Goal: Transaction & Acquisition: Download file/media

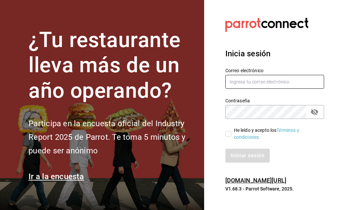
type input "[PERSON_NAME][EMAIL_ADDRESS][PERSON_NAME][DOMAIN_NAME]"
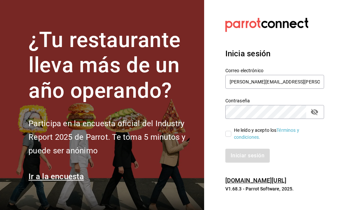
click at [228, 135] on input "He leído y acepto los Términos y condiciones." at bounding box center [228, 134] width 6 height 6
checkbox input "true"
click at [238, 152] on button "Iniciar sesión" at bounding box center [247, 156] width 45 height 14
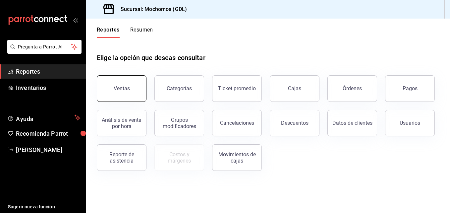
click at [137, 79] on button "Ventas" at bounding box center [122, 88] width 50 height 27
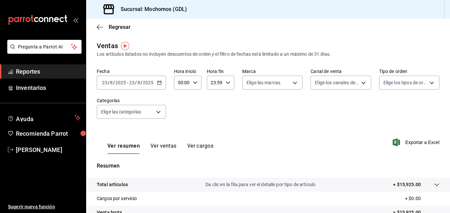
click at [160, 83] on icon "button" at bounding box center [159, 82] width 5 height 5
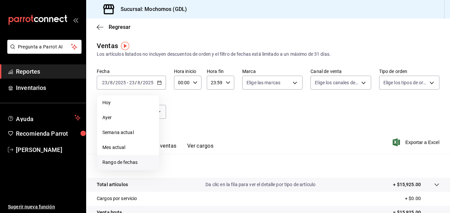
click at [118, 165] on span "Rango de fechas" at bounding box center [127, 162] width 51 height 7
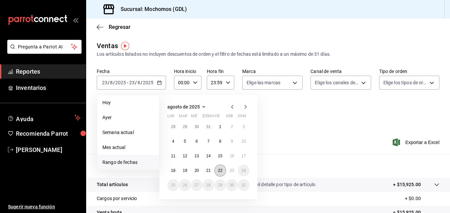
click at [220, 169] on abbr "22" at bounding box center [220, 170] width 4 height 5
click at [231, 171] on abbr "23" at bounding box center [232, 170] width 4 height 5
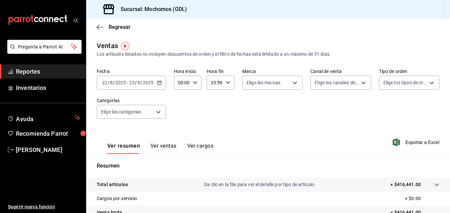
click at [193, 81] on icon "button" at bounding box center [195, 82] width 5 height 5
click at [181, 123] on span "05" at bounding box center [180, 123] width 3 height 5
type input "05:00"
click at [226, 82] on div at bounding box center [225, 106] width 450 height 213
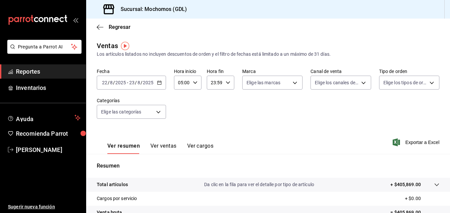
click at [226, 82] on icon "button" at bounding box center [228, 82] width 5 height 5
click at [213, 124] on span "04" at bounding box center [212, 124] width 3 height 5
type input "04:59"
drag, startPoint x: 274, startPoint y: 116, endPoint x: 293, endPoint y: 82, distance: 39.1
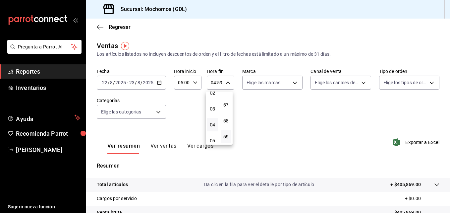
click at [293, 82] on div at bounding box center [225, 106] width 450 height 213
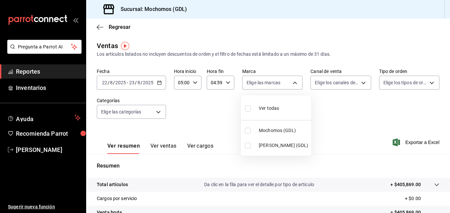
click at [293, 82] on body "Pregunta a Parrot AI Reportes Inventarios Ayuda Recomienda Parrot Maria Serrano…" at bounding box center [225, 106] width 450 height 213
click at [247, 134] on li "Mochomos (GDL)" at bounding box center [276, 130] width 70 height 15
type input "36c25d4a-7cb0-456c-a434-e981d54830bc"
checkbox input "true"
click at [340, 83] on div at bounding box center [225, 106] width 450 height 213
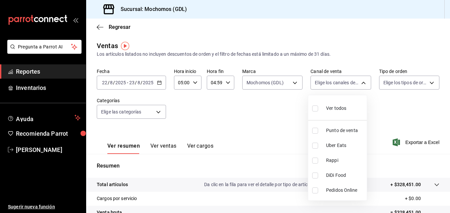
click at [340, 83] on body "Pregunta a Parrot AI Reportes Inventarios Ayuda Recomienda Parrot Maria Serrano…" at bounding box center [225, 106] width 450 height 213
click at [317, 107] on input "checkbox" at bounding box center [315, 108] width 6 height 6
checkbox input "true"
type input "PARROT,UBER_EATS,RAPPI,DIDI_FOOD,ONLINE"
checkbox input "true"
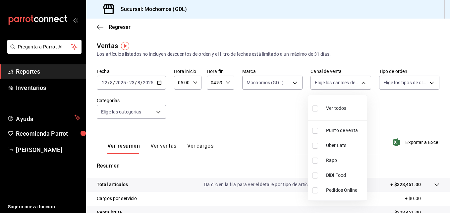
checkbox input "true"
click at [340, 83] on div at bounding box center [225, 106] width 450 height 213
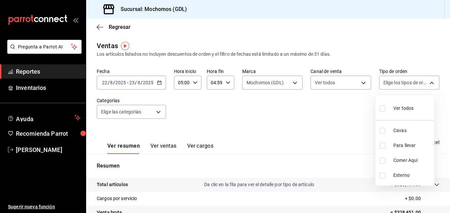
click at [340, 83] on body "Pregunta a Parrot AI Reportes Inventarios Ayuda Recomienda Parrot Maria Serrano…" at bounding box center [225, 106] width 450 height 213
click at [340, 110] on input "checkbox" at bounding box center [383, 108] width 6 height 6
checkbox input "true"
type input "c3d0baef-30c0-4718-9d76-caab43e27316,13c4cc4a-99d2-42c0-ba96-c3de8c08c13d,7b791…"
checkbox input "true"
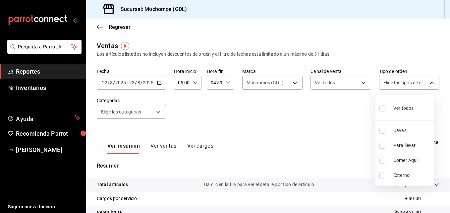
checkbox input "true"
click at [332, 108] on div at bounding box center [225, 106] width 450 height 213
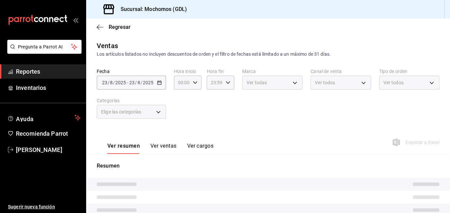
type input "05:00"
type input "04:59"
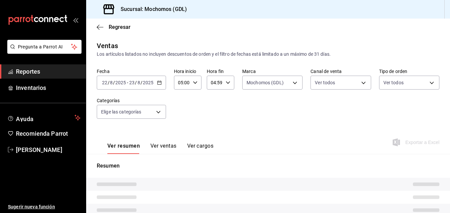
type input "36c25d4a-7cb0-456c-a434-e981d54830bc"
type input "PARROT,UBER_EATS,RAPPI,DIDI_FOOD,ONLINE"
type input "c3d0baef-30c0-4718-9d76-caab43e27316,13c4cc4a-99d2-42c0-ba96-c3de8c08c13d,7b791…"
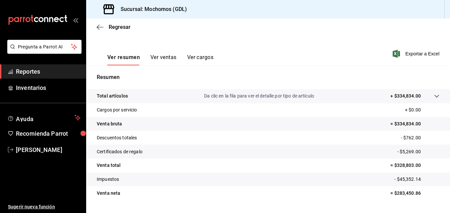
scroll to position [105, 0]
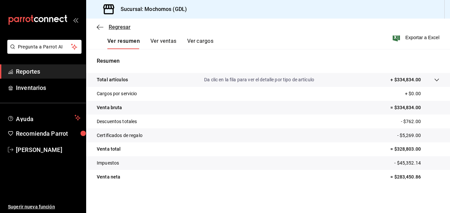
click at [102, 29] on icon "button" at bounding box center [100, 27] width 7 height 6
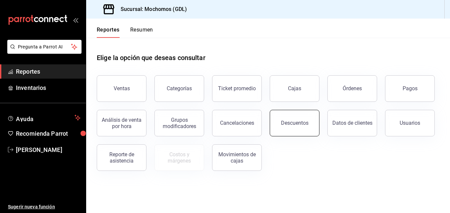
click at [299, 121] on div "Descuentos" at bounding box center [295, 123] width 28 height 6
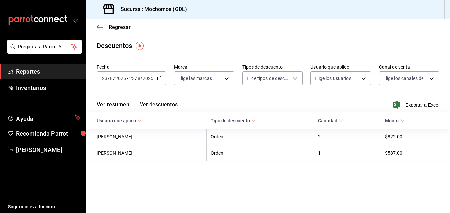
click at [159, 76] on icon "button" at bounding box center [159, 78] width 5 height 5
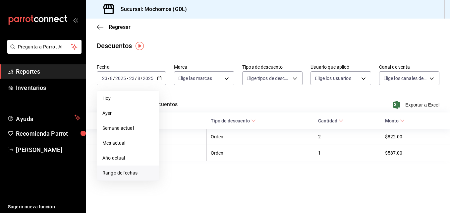
click at [126, 172] on span "Rango de fechas" at bounding box center [127, 172] width 51 height 7
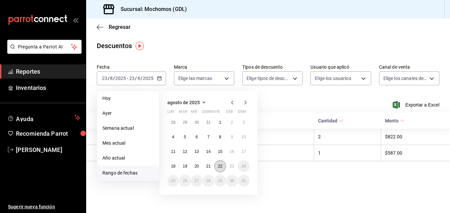
click at [222, 164] on abbr "22" at bounding box center [220, 166] width 4 height 5
click at [235, 165] on button "23" at bounding box center [232, 166] width 12 height 12
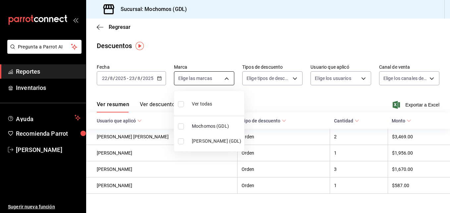
click at [223, 76] on body "Pregunta a Parrot AI Reportes Inventarios Ayuda Recomienda Parrot Maria Serrano…" at bounding box center [225, 106] width 450 height 213
click at [184, 128] on label at bounding box center [182, 126] width 9 height 6
click at [184, 128] on input "checkbox" at bounding box center [181, 126] width 6 height 6
checkbox input "false"
click at [181, 126] on input "checkbox" at bounding box center [181, 126] width 6 height 6
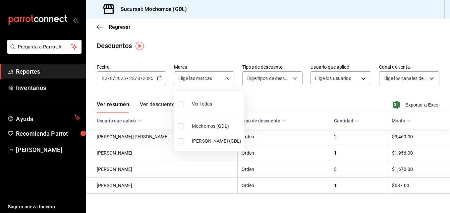
checkbox input "true"
type input "36c25d4a-7cb0-456c-a434-e981d54830bc"
click at [287, 96] on div at bounding box center [225, 106] width 450 height 213
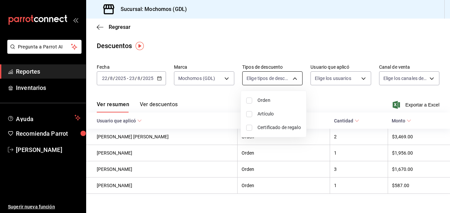
click at [291, 78] on body "Pregunta a Parrot AI Reportes Inventarios Ayuda Recomienda Parrot Maria Serrano…" at bounding box center [225, 106] width 450 height 213
click at [248, 98] on input "checkbox" at bounding box center [249, 100] width 6 height 6
checkbox input "true"
type input "ORDER"
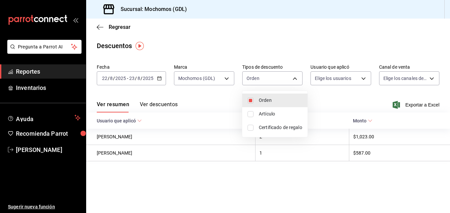
click at [250, 114] on input "checkbox" at bounding box center [251, 114] width 6 height 6
checkbox input "true"
type input "ORDER,ORDER_ITEM"
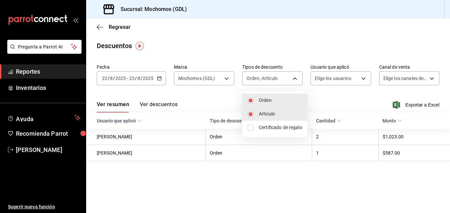
click at [253, 128] on input "checkbox" at bounding box center [251, 128] width 6 height 6
checkbox input "true"
type input "ORDER,ORDER_ITEM,CARD_REWARD"
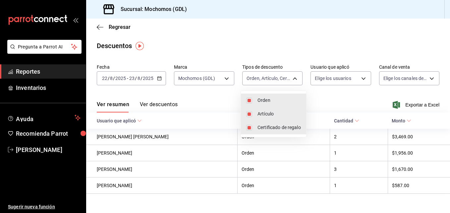
click at [320, 94] on div at bounding box center [225, 106] width 450 height 213
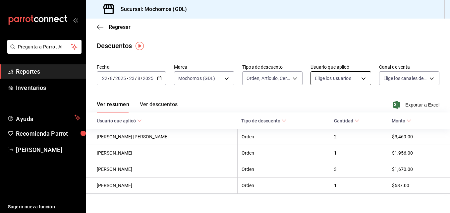
click at [359, 77] on body "Pregunta a Parrot AI Reportes Inventarios Ayuda Recomienda Parrot Maria Serrano…" at bounding box center [225, 106] width 450 height 213
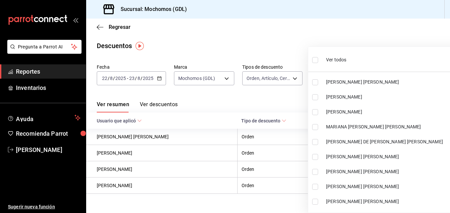
click at [313, 60] on input "checkbox" at bounding box center [315, 60] width 6 height 6
checkbox input "true"
click at [317, 61] on ul "Ver todos Marco Antonio Gomez Jairo Damian Morales ENRIQUE PEÑA CONTRERAS MARIA…" at bounding box center [390, 130] width 165 height 166
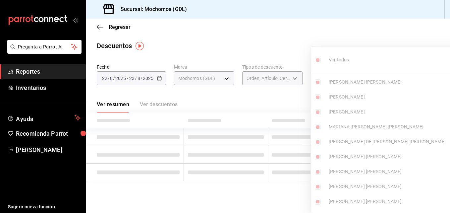
type input "467feb36-073b-4207-8b89-0e764e67df31,25cabac9-0dc6-46e4-b073-11d326dd6e5d,29511…"
checkbox input "true"
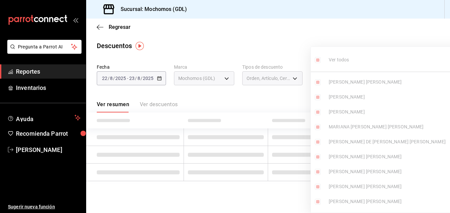
checkbox input "true"
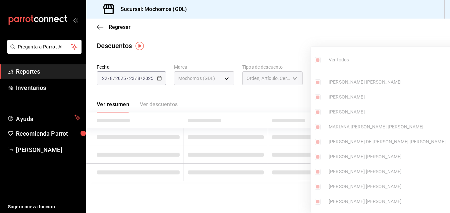
checkbox input "true"
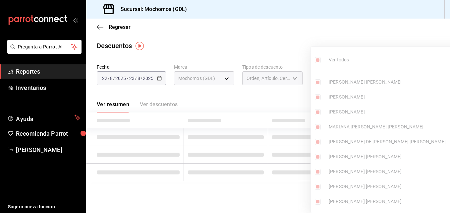
checkbox input "true"
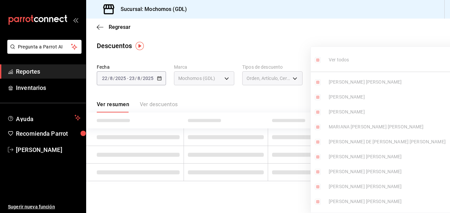
checkbox input "true"
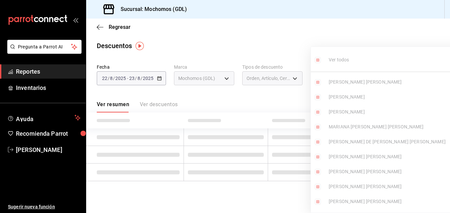
checkbox input "true"
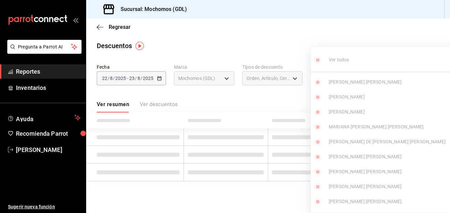
checkbox input "true"
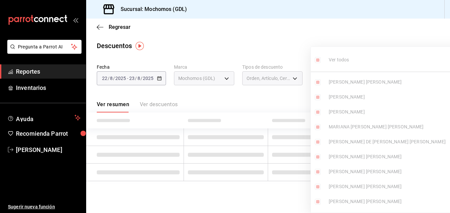
checkbox input "true"
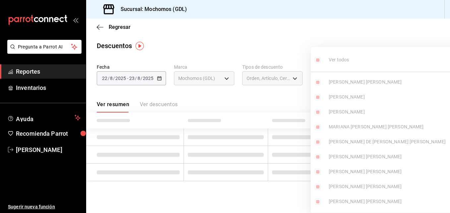
checkbox input "true"
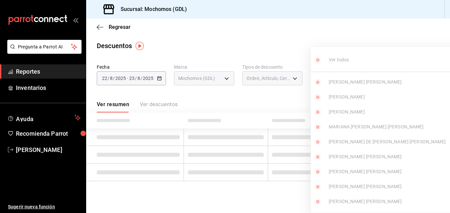
checkbox input "true"
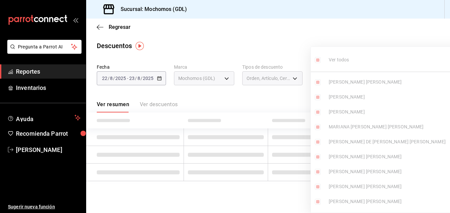
checkbox input "true"
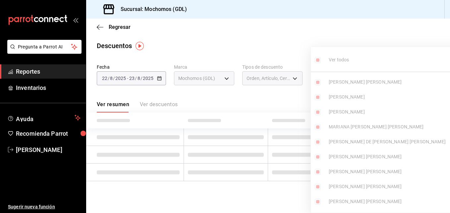
checkbox input "true"
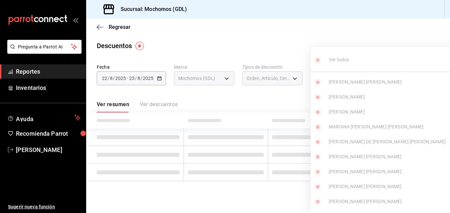
checkbox input "true"
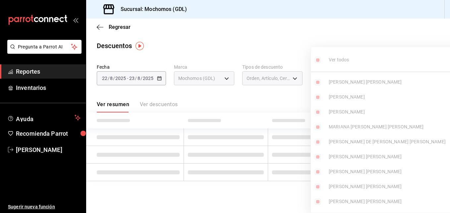
checkbox input "true"
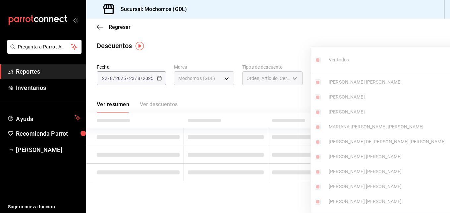
checkbox input "true"
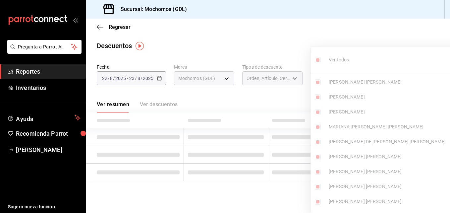
checkbox input "true"
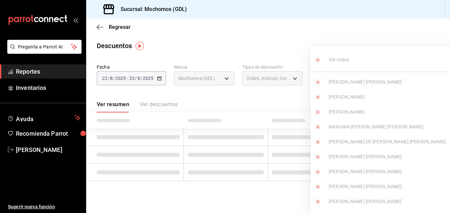
checkbox input "true"
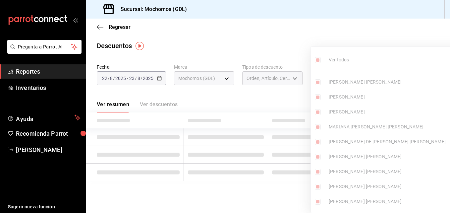
checkbox input "true"
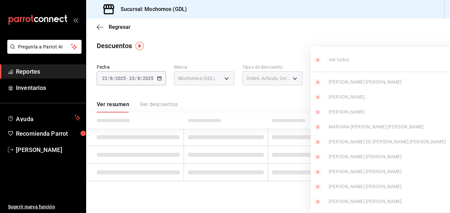
checkbox input "true"
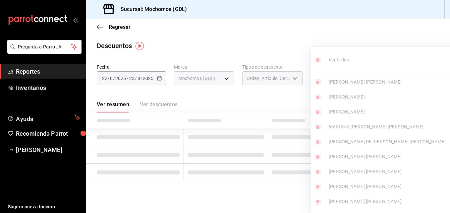
checkbox input "true"
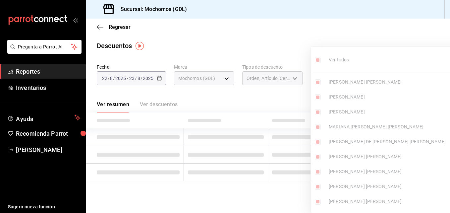
checkbox input "true"
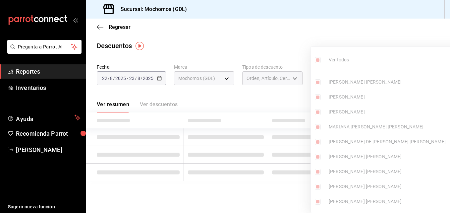
checkbox input "true"
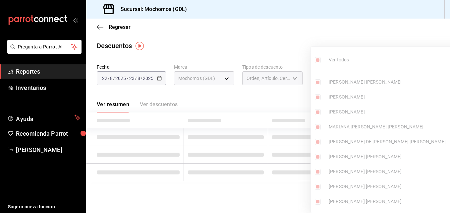
checkbox input "true"
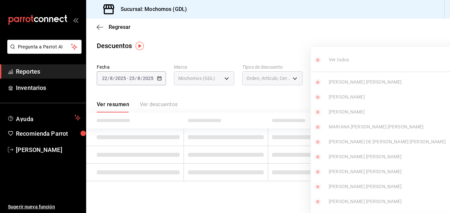
checkbox input "true"
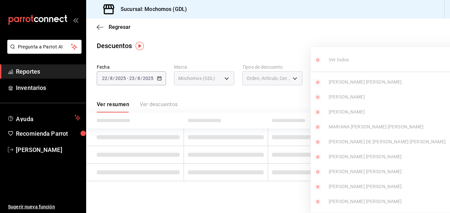
checkbox input "true"
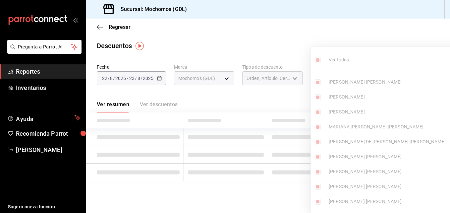
checkbox input "true"
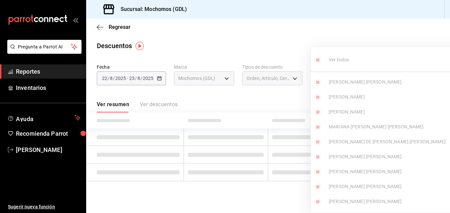
checkbox input "true"
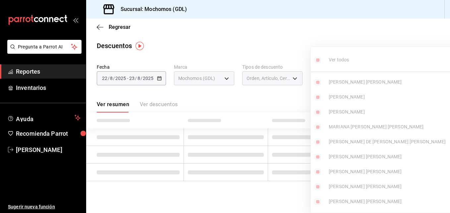
checkbox input "true"
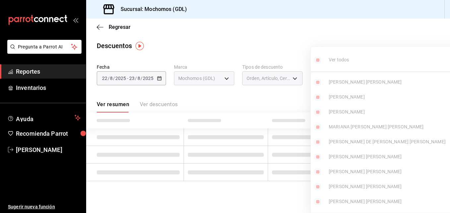
checkbox input "true"
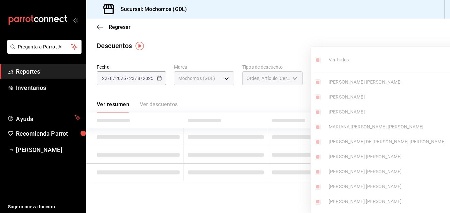
checkbox input "true"
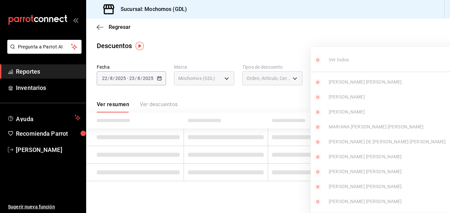
checkbox input "true"
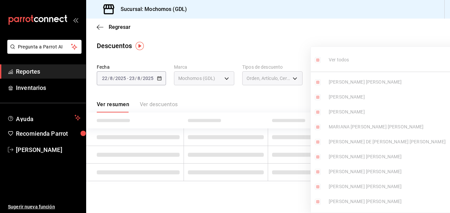
checkbox input "true"
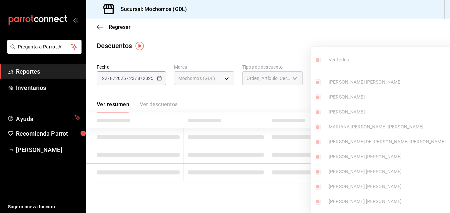
checkbox input "true"
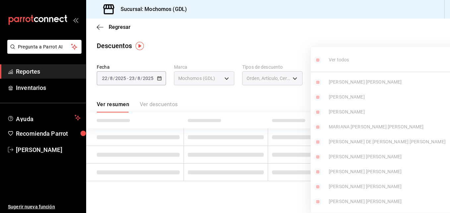
checkbox input "true"
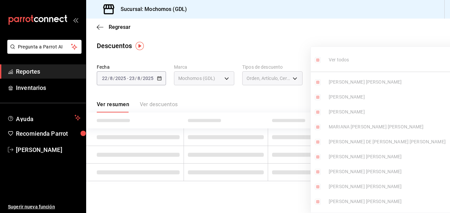
checkbox input "true"
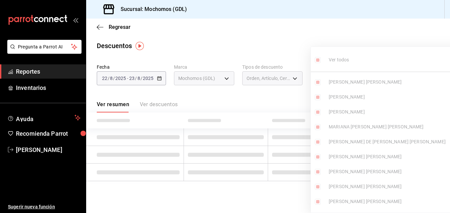
checkbox input "true"
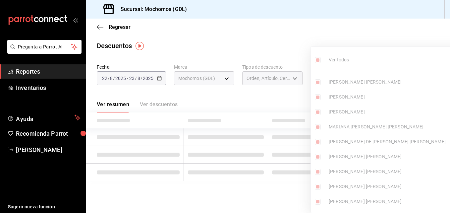
checkbox input "true"
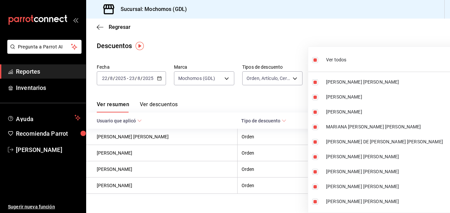
click at [285, 25] on div at bounding box center [225, 106] width 450 height 213
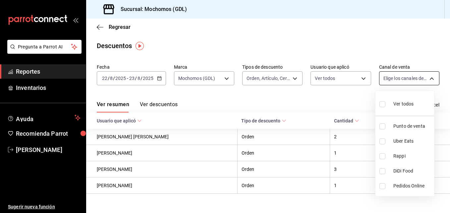
click at [427, 80] on body "Pregunta a Parrot AI Reportes Inventarios Ayuda Recomienda Parrot Maria Serrano…" at bounding box center [225, 106] width 450 height 213
click at [383, 103] on input "checkbox" at bounding box center [383, 104] width 6 height 6
click at [356, 56] on div at bounding box center [225, 106] width 450 height 213
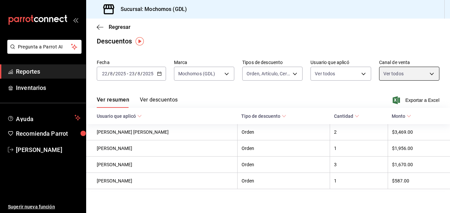
scroll to position [5, 0]
click at [171, 97] on button "Ver descuentos" at bounding box center [159, 101] width 38 height 11
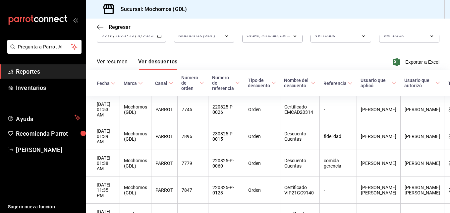
scroll to position [42, 0]
click at [100, 27] on icon "button" at bounding box center [100, 27] width 7 height 0
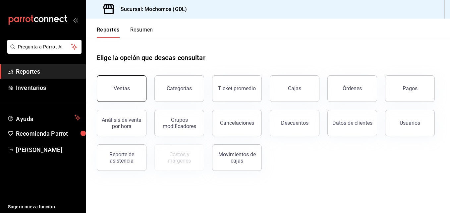
click at [134, 82] on button "Ventas" at bounding box center [122, 88] width 50 height 27
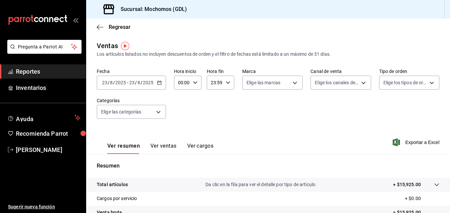
click at [160, 82] on icon "button" at bounding box center [159, 82] width 5 height 5
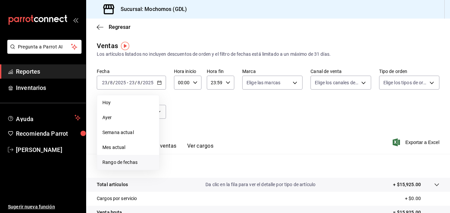
click at [136, 160] on span "Rango de fechas" at bounding box center [127, 162] width 51 height 7
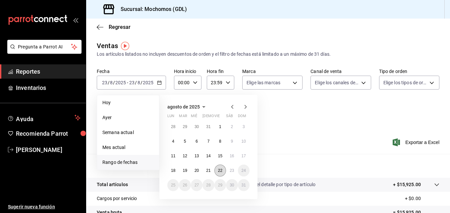
click at [219, 168] on abbr "22" at bounding box center [220, 170] width 4 height 5
click at [235, 170] on button "23" at bounding box center [232, 170] width 12 height 12
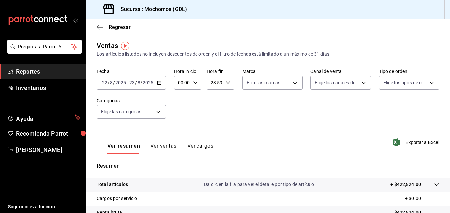
click at [193, 83] on icon "button" at bounding box center [195, 82] width 5 height 5
click at [180, 118] on button "04" at bounding box center [180, 114] width 11 height 13
click at [179, 131] on span "05" at bounding box center [180, 130] width 3 height 5
click at [228, 84] on div at bounding box center [225, 106] width 450 height 213
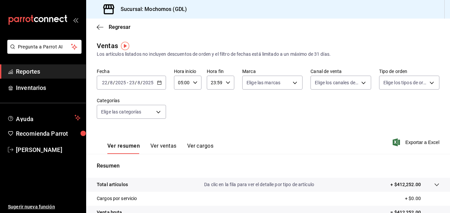
click at [228, 82] on \(Stroke\) "button" at bounding box center [228, 82] width 4 height 2
click at [212, 98] on span "04" at bounding box center [212, 98] width 3 height 5
click at [290, 109] on div at bounding box center [225, 106] width 450 height 213
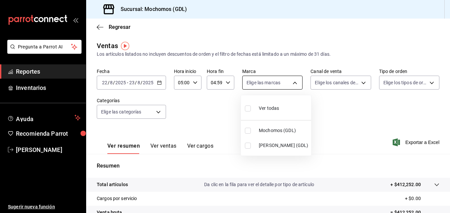
click at [291, 81] on body "Pregunta a Parrot AI Reportes Inventarios Ayuda Recomienda Parrot Maria Serrano…" at bounding box center [225, 106] width 450 height 213
click at [248, 133] on input "checkbox" at bounding box center [248, 131] width 6 height 6
click at [338, 104] on div at bounding box center [225, 106] width 450 height 213
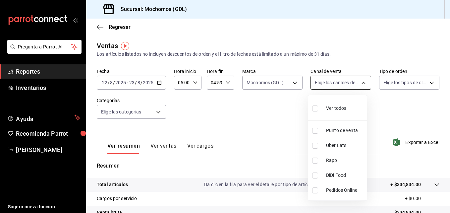
click at [360, 83] on body "Pregunta a Parrot AI Reportes Inventarios Ayuda Recomienda Parrot Maria Serrano…" at bounding box center [225, 106] width 450 height 213
click at [317, 107] on input "checkbox" at bounding box center [315, 108] width 6 height 6
click at [425, 82] on div at bounding box center [225, 106] width 450 height 213
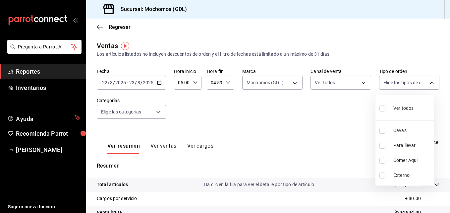
click at [425, 82] on body "Pregunta a Parrot AI Reportes Inventarios Ayuda Recomienda Parrot Maria Serrano…" at bounding box center [225, 106] width 450 height 213
click at [383, 108] on input "checkbox" at bounding box center [383, 108] width 6 height 6
click at [333, 99] on div at bounding box center [225, 106] width 450 height 213
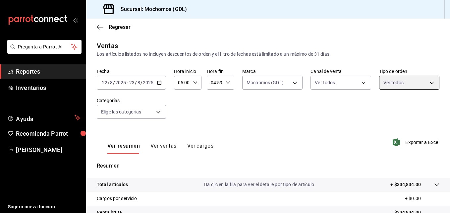
scroll to position [105, 0]
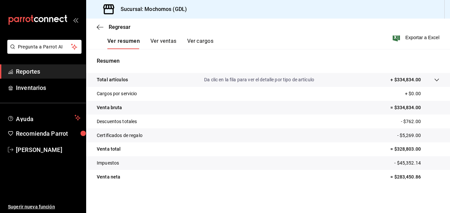
click at [404, 45] on div "Ver resumen Ver ventas Ver cargos Exportar a Excel" at bounding box center [268, 35] width 364 height 27
click at [415, 37] on span "Exportar a Excel" at bounding box center [416, 37] width 45 height 8
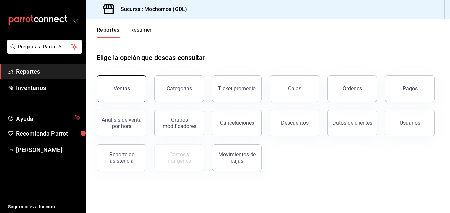
click at [134, 80] on button "Ventas" at bounding box center [122, 88] width 50 height 27
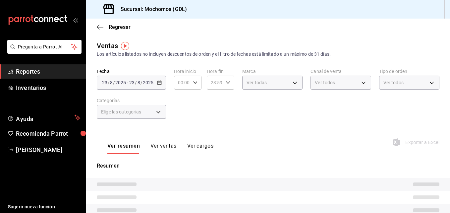
type input "05:00"
type input "04:59"
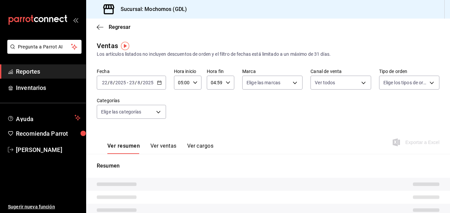
type input "PARROT,UBER_EATS,RAPPI,DIDI_FOOD,ONLINE"
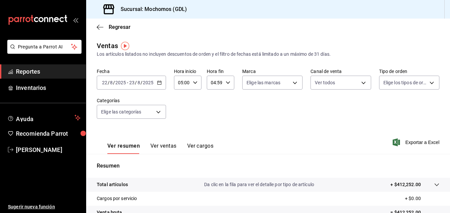
click at [159, 81] on \(Stroke\) "button" at bounding box center [159, 83] width 4 height 4
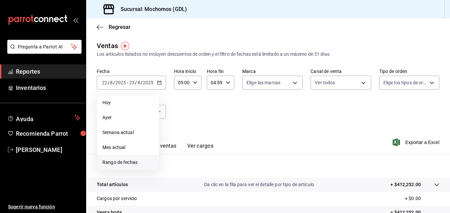
click at [123, 160] on span "Rango de fechas" at bounding box center [127, 162] width 51 height 7
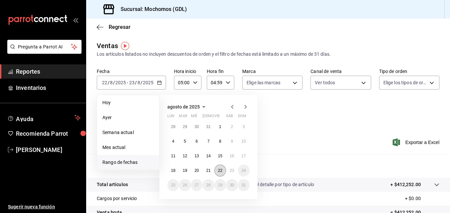
click at [219, 164] on button "22" at bounding box center [220, 170] width 12 height 12
click at [233, 169] on abbr "23" at bounding box center [232, 170] width 4 height 5
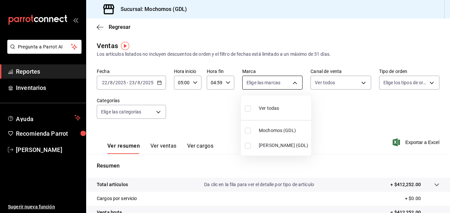
click at [294, 83] on body "Pregunta a Parrot AI Reportes Inventarios Ayuda Recomienda Parrot Maria Serrano…" at bounding box center [225, 106] width 450 height 213
click at [249, 131] on input "checkbox" at bounding box center [248, 131] width 6 height 6
checkbox input "true"
type input "36c25d4a-7cb0-456c-a434-e981d54830bc"
drag, startPoint x: 372, startPoint y: 106, endPoint x: 360, endPoint y: 82, distance: 26.1
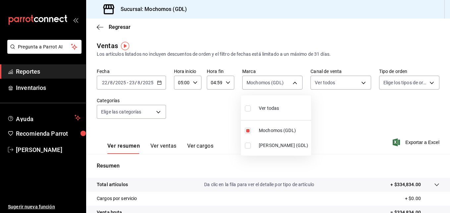
click at [360, 82] on div at bounding box center [225, 106] width 450 height 213
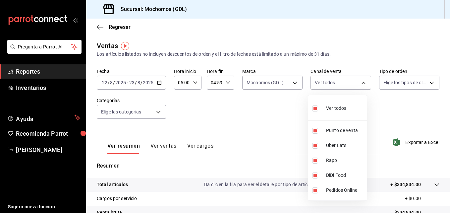
click at [360, 82] on body "Pregunta a Parrot AI Reportes Inventarios Ayuda Recomienda Parrot Maria Serrano…" at bounding box center [225, 106] width 450 height 213
click at [395, 110] on div at bounding box center [225, 106] width 450 height 213
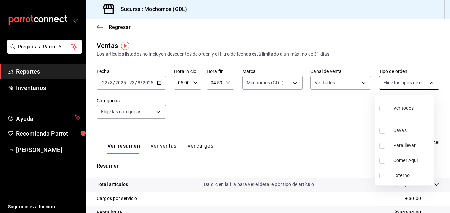
click at [428, 83] on body "Pregunta a Parrot AI Reportes Inventarios Ayuda Recomienda Parrot Maria Serrano…" at bounding box center [225, 106] width 450 height 213
click at [382, 109] on input "checkbox" at bounding box center [383, 108] width 6 height 6
checkbox input "true"
type input "c3d0baef-30c0-4718-9d76-caab43e27316,13c4cc4a-99d2-42c0-ba96-c3de8c08c13d,7b791…"
checkbox input "true"
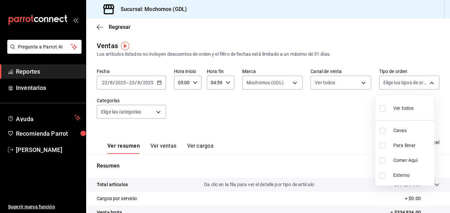
checkbox input "true"
click at [343, 97] on div at bounding box center [225, 106] width 450 height 213
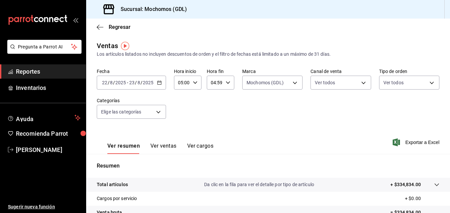
click at [160, 81] on \(Stroke\) "button" at bounding box center [159, 83] width 4 height 4
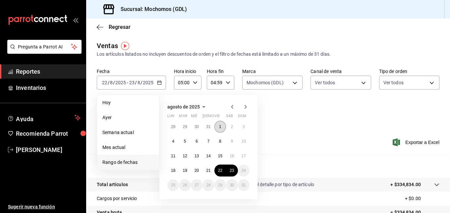
click at [219, 129] on button "1" at bounding box center [220, 127] width 12 height 12
click at [231, 169] on abbr "23" at bounding box center [232, 170] width 4 height 5
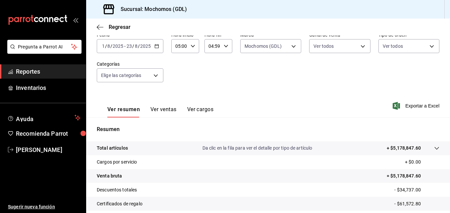
scroll to position [35, 0]
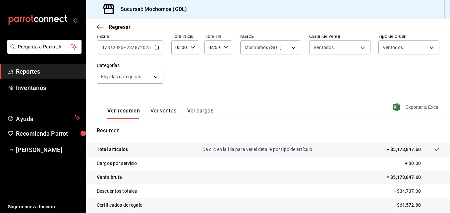
click at [404, 105] on span "Exportar a Excel" at bounding box center [416, 107] width 45 height 8
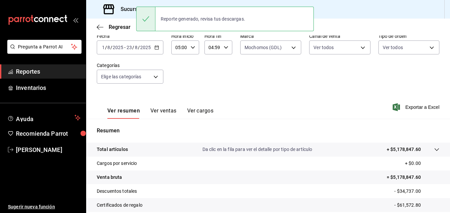
click at [418, 89] on div "Fecha 2025-08-01 1 / 8 / 2025 - 2025-08-23 23 / 8 / 2025 Hora inicio 05:00 Hora…" at bounding box center [268, 62] width 343 height 58
click at [411, 109] on span "Exportar a Excel" at bounding box center [416, 107] width 45 height 8
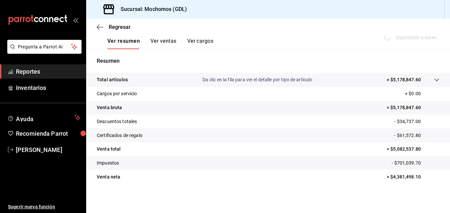
scroll to position [0, 0]
